Goal: Task Accomplishment & Management: Complete application form

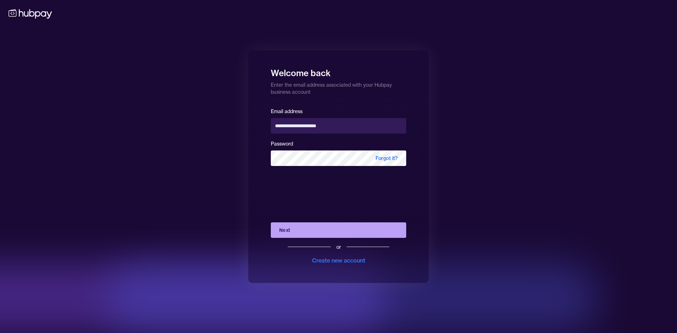
click at [316, 235] on button "Next" at bounding box center [338, 230] width 135 height 16
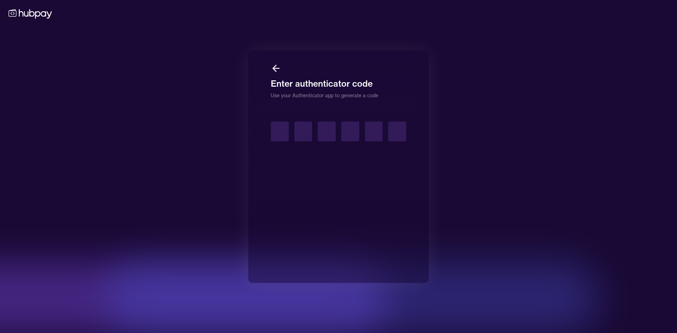
type input "*"
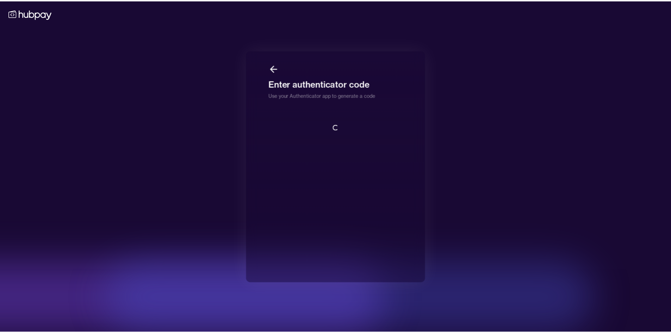
scroll to position [1, 0]
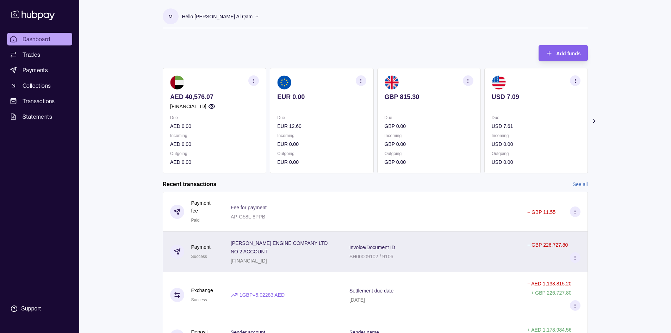
click at [444, 254] on div "Invoice/Document ID SH00009102 / 9106" at bounding box center [432, 252] width 164 height 18
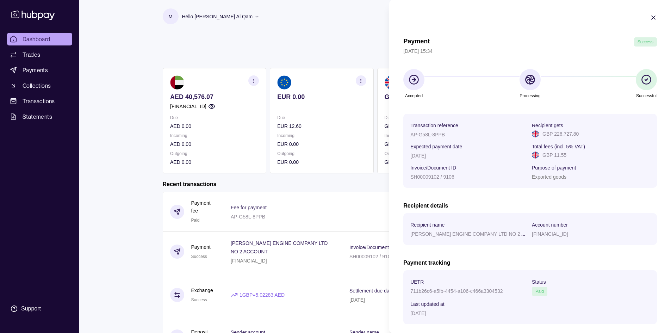
click at [308, 186] on html "Dashboard Trades Payments Collections Transactions Statements Support M Hello, …" at bounding box center [335, 205] width 671 height 410
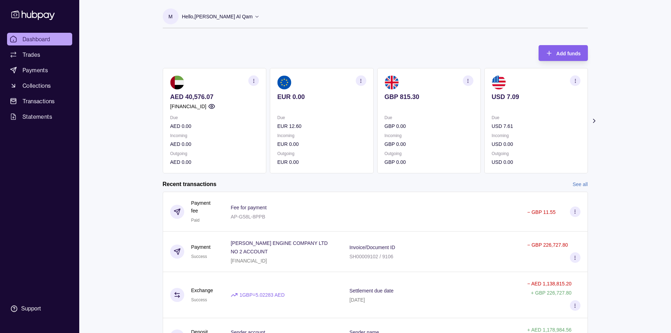
click at [256, 80] on icon "button" at bounding box center [253, 80] width 5 height 5
click at [307, 51] on div "Add funds AED 40,576.07 [FINANCIAL_ID] Due AED 0.00 Incoming AED 0.00 Outgoing …" at bounding box center [375, 105] width 425 height 135
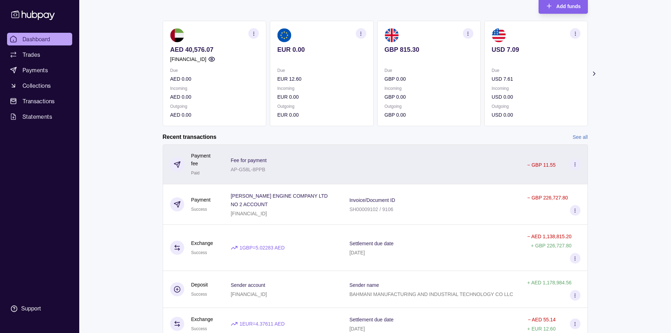
scroll to position [77, 0]
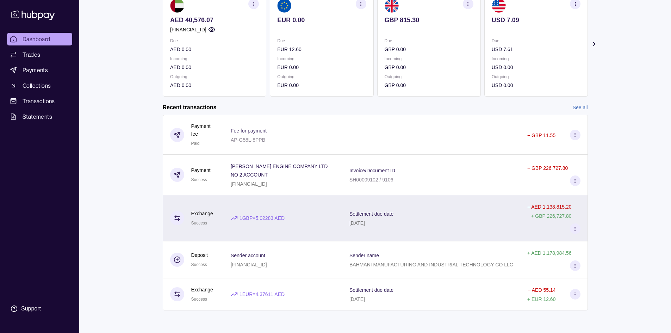
click at [179, 222] on section at bounding box center [177, 218] width 14 height 14
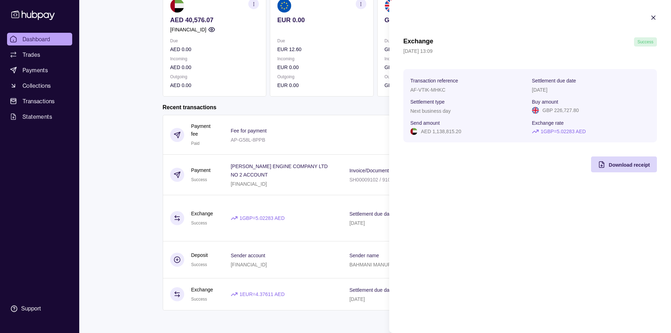
click at [122, 177] on html "Dashboard Trades Payments Collections Transactions Statements Support M Hello, …" at bounding box center [335, 128] width 671 height 410
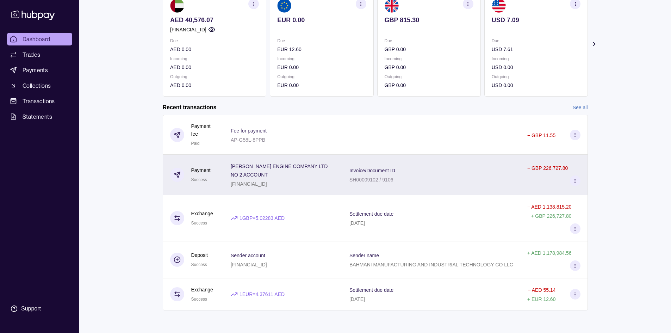
click at [179, 173] on icon at bounding box center [178, 173] width 3 height 3
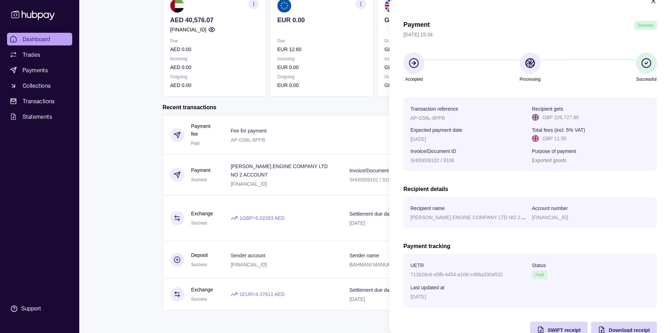
scroll to position [0, 0]
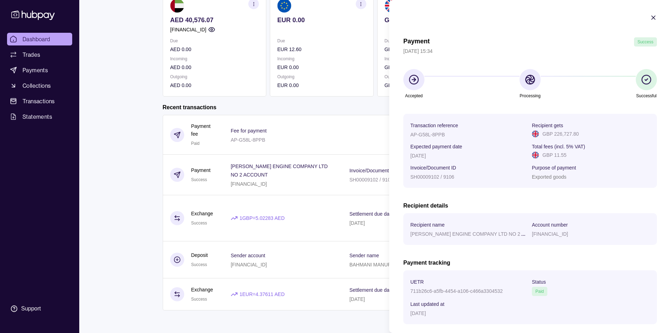
click at [173, 135] on html "Dashboard Trades Payments Collections Transactions Statements Support M Hello, …" at bounding box center [335, 128] width 671 height 410
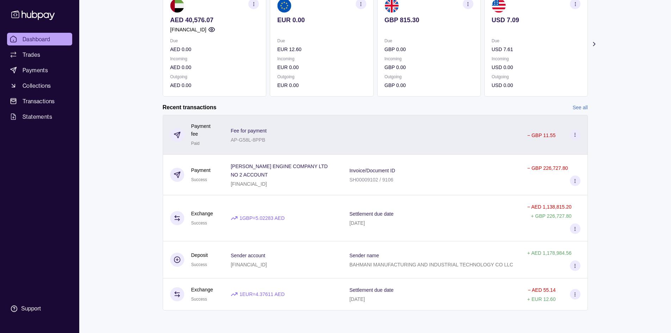
click at [175, 136] on icon at bounding box center [177, 134] width 7 height 7
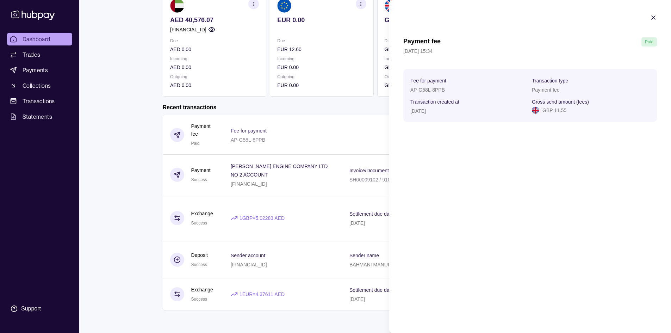
click at [138, 89] on html "Dashboard Trades Payments Collections Transactions Statements Support M Hello, …" at bounding box center [335, 128] width 671 height 410
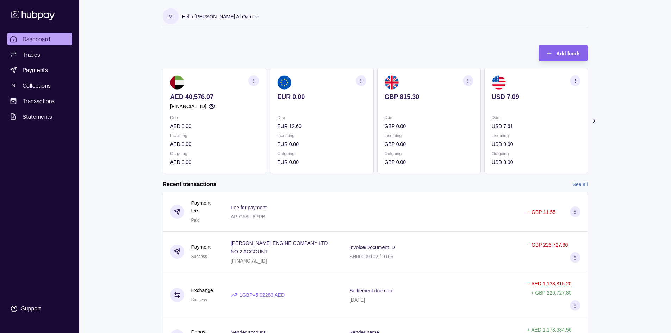
click at [193, 96] on p "AED 40,576.07" at bounding box center [214, 97] width 89 height 8
click at [192, 96] on p "AED 40,576.07" at bounding box center [214, 97] width 89 height 8
click at [214, 95] on p "AED 40,576.07" at bounding box center [214, 97] width 89 height 8
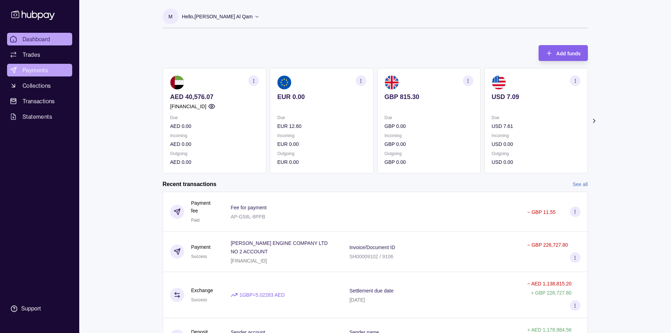
click at [45, 75] on link "Payments" at bounding box center [39, 70] width 65 height 13
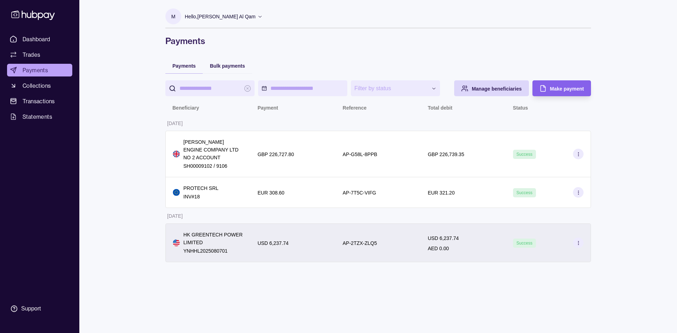
click at [465, 247] on div "USD 6,237.74 AED 0.00" at bounding box center [463, 243] width 71 height 19
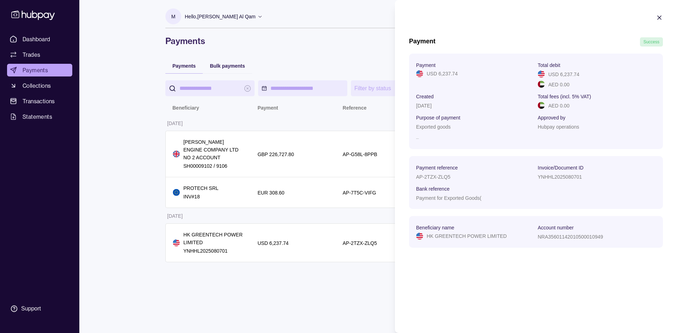
click at [558, 127] on p "Hubpay operations" at bounding box center [559, 127] width 42 height 6
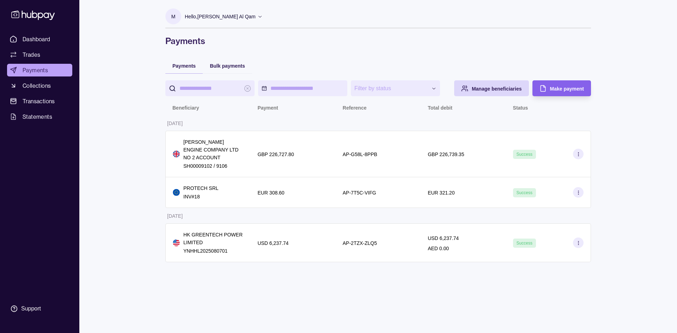
click at [359, 125] on html "**********" at bounding box center [338, 166] width 677 height 333
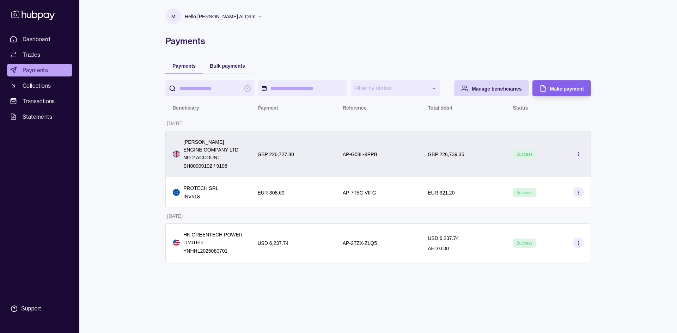
click at [390, 151] on div "AP-G58L-8PPB" at bounding box center [378, 154] width 71 height 8
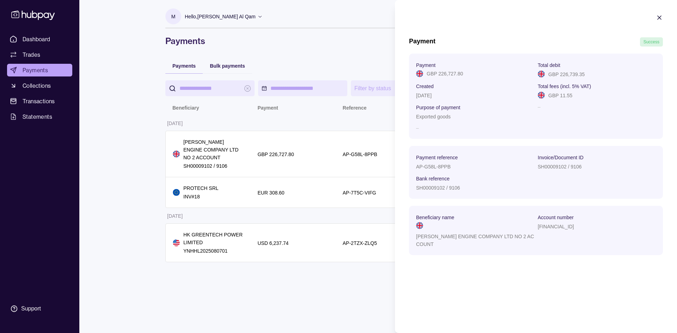
click at [364, 123] on html "**********" at bounding box center [338, 166] width 677 height 333
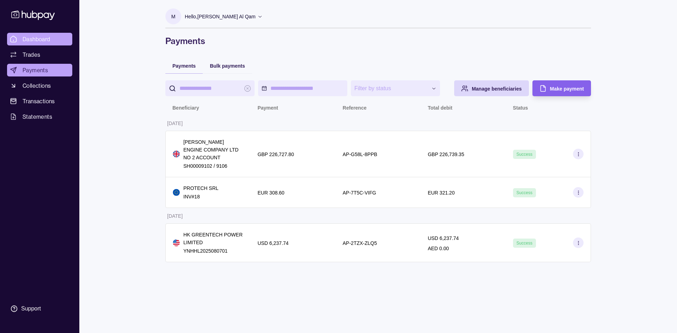
click at [25, 42] on span "Dashboard" at bounding box center [37, 39] width 28 height 8
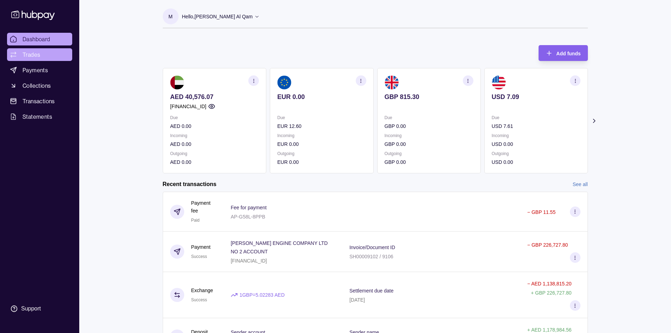
click at [41, 53] on link "Trades" at bounding box center [39, 54] width 65 height 13
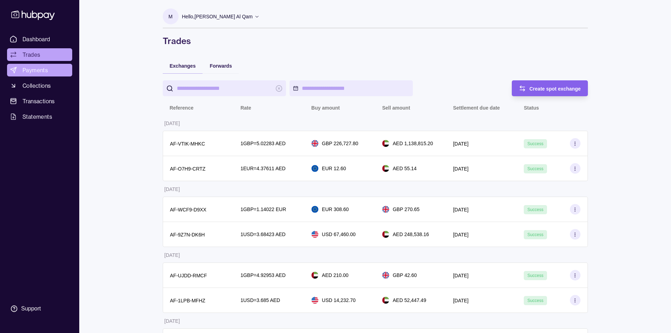
click at [41, 66] on link "Payments" at bounding box center [39, 70] width 65 height 13
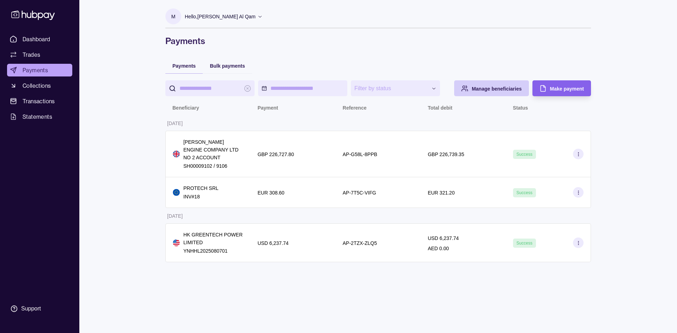
click at [512, 82] on div "Manage beneficiaries" at bounding box center [485, 88] width 71 height 16
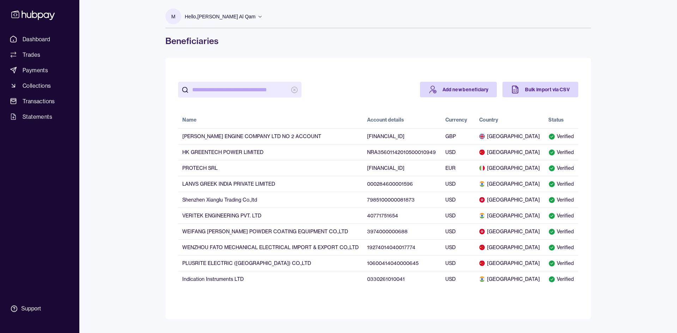
click at [467, 97] on div "Add new beneficiary Bulk import via CSV" at bounding box center [378, 94] width 400 height 24
click at [462, 93] on link "Add new beneficiary" at bounding box center [458, 90] width 77 height 16
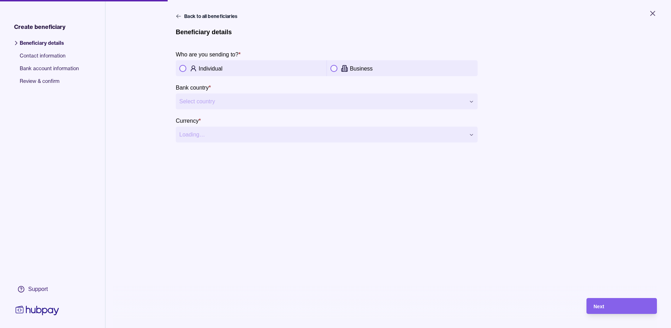
click at [331, 66] on button "button" at bounding box center [334, 68] width 7 height 7
click at [275, 106] on html "**********" at bounding box center [335, 164] width 671 height 328
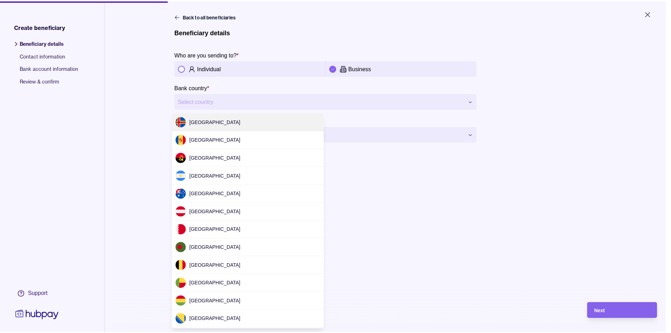
scroll to position [2112, 0]
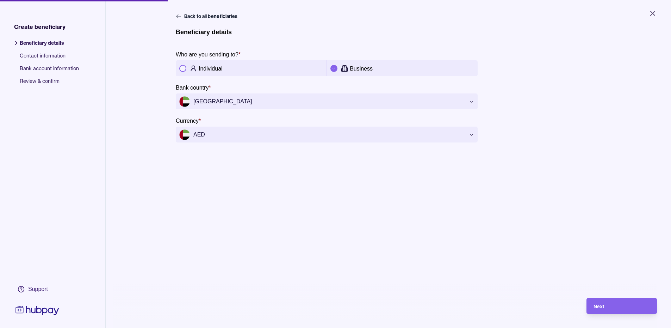
click at [280, 139] on html "**********" at bounding box center [335, 164] width 671 height 328
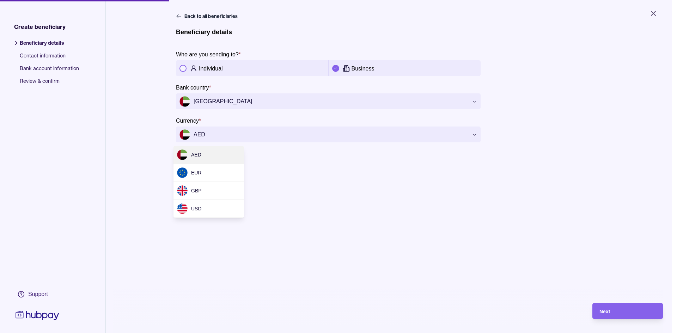
click at [280, 139] on html "**********" at bounding box center [338, 166] width 677 height 333
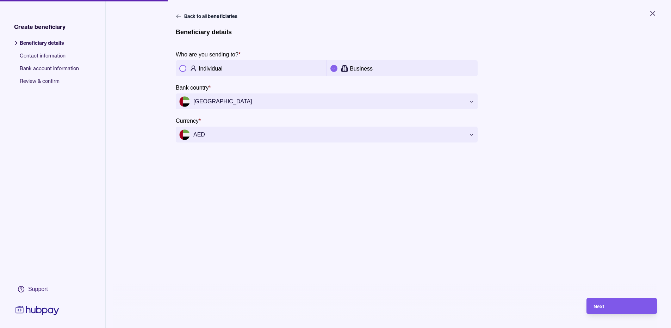
click at [637, 308] on div "Next" at bounding box center [622, 306] width 56 height 8
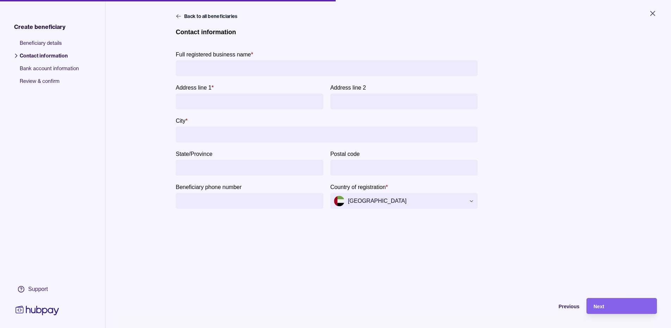
click at [239, 56] on p "Full registered business name" at bounding box center [213, 54] width 75 height 6
click at [239, 60] on input "Full registered business name *" at bounding box center [326, 68] width 295 height 16
type input "**********"
click at [261, 93] on section "Address line 1 *" at bounding box center [250, 96] width 148 height 26
click at [264, 104] on input "Address line 1 *" at bounding box center [249, 101] width 141 height 16
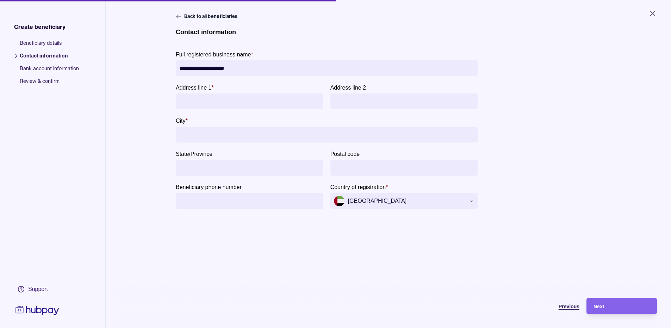
click at [580, 309] on span "Previous" at bounding box center [569, 306] width 21 height 6
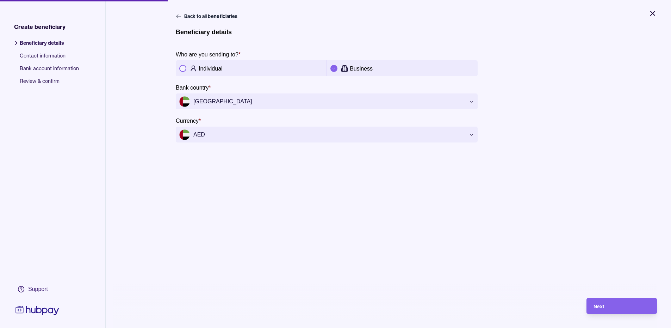
click at [651, 16] on icon "Close" at bounding box center [653, 13] width 4 height 4
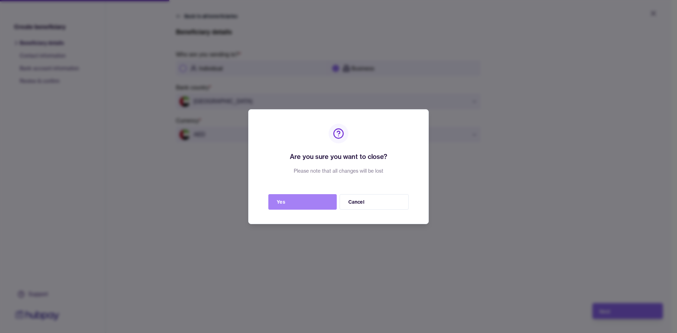
click at [305, 209] on button "Yes" at bounding box center [302, 202] width 68 height 16
click at [309, 192] on div "Are you sure you want to close? Please note that all changes will be lost Yes C…" at bounding box center [338, 166] width 180 height 115
click at [308, 200] on button "Yes" at bounding box center [302, 202] width 68 height 16
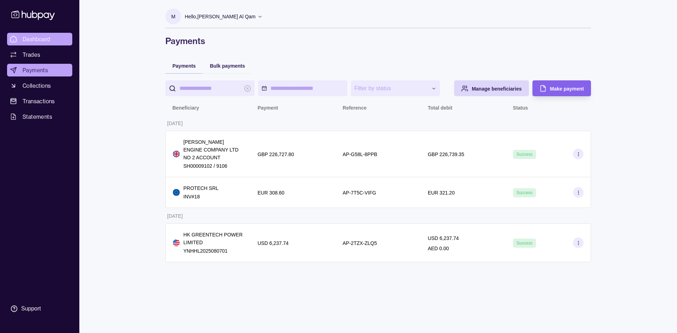
click at [47, 38] on span "Dashboard" at bounding box center [37, 39] width 28 height 8
